Goal: Task Accomplishment & Management: Manage account settings

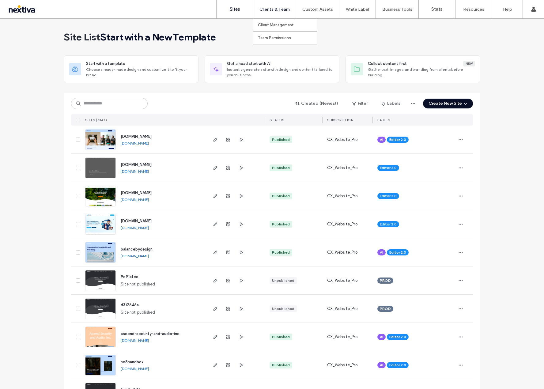
click at [278, 10] on label "Clients & Team" at bounding box center [275, 9] width 30 height 5
click at [275, 25] on label "Client Management" at bounding box center [276, 25] width 36 height 5
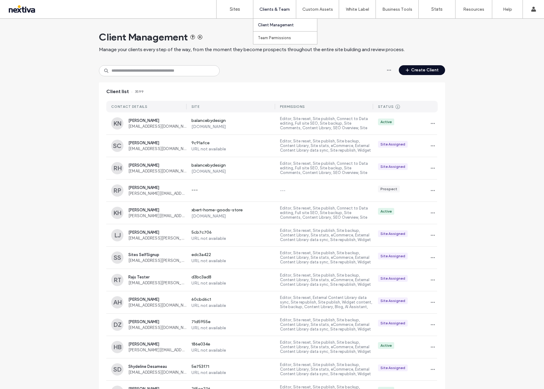
click at [269, 9] on label "Clients & Team" at bounding box center [275, 9] width 30 height 5
click at [270, 29] on link "Client Management" at bounding box center [287, 25] width 59 height 13
click at [184, 70] on input at bounding box center [159, 70] width 121 height 11
